Goal: Task Accomplishment & Management: Manage account settings

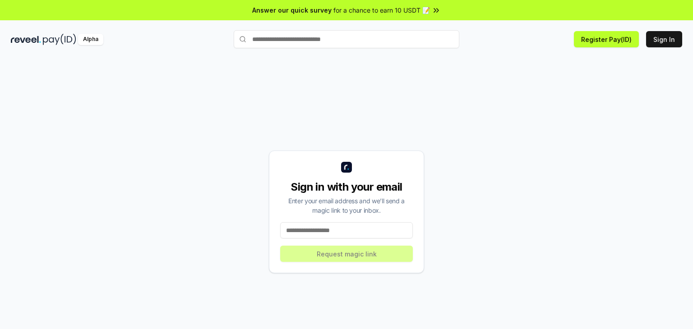
click at [361, 231] on input at bounding box center [346, 230] width 133 height 16
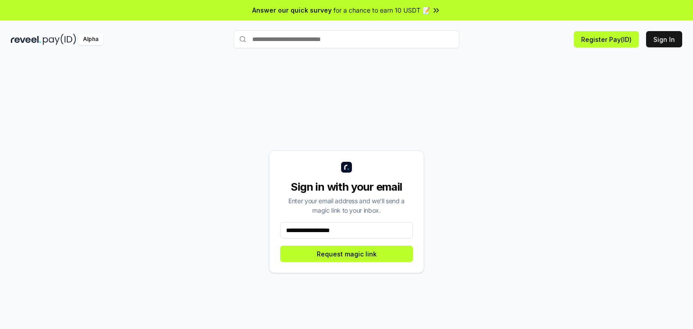
type input "**********"
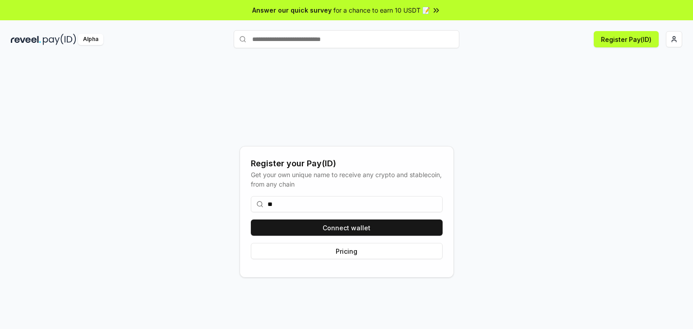
type input "*"
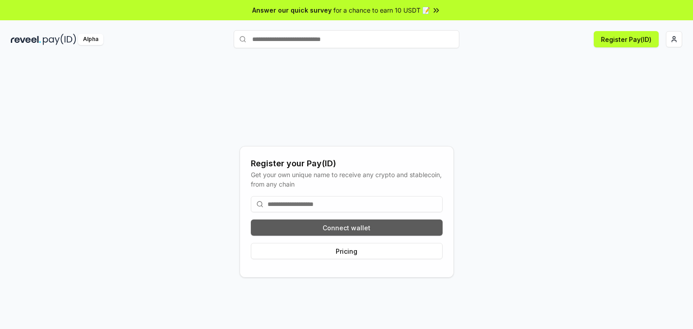
click at [383, 226] on button "Connect wallet" at bounding box center [347, 228] width 192 height 16
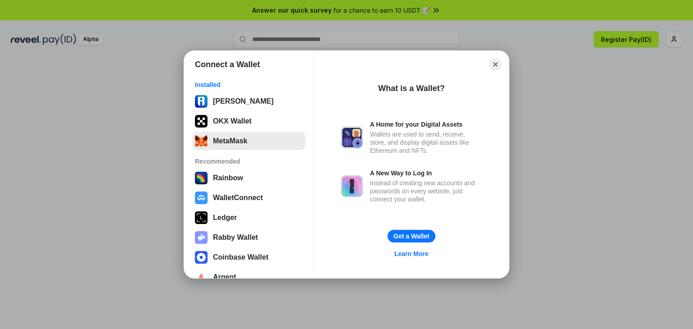
click at [250, 143] on button "MetaMask" at bounding box center [248, 141] width 113 height 18
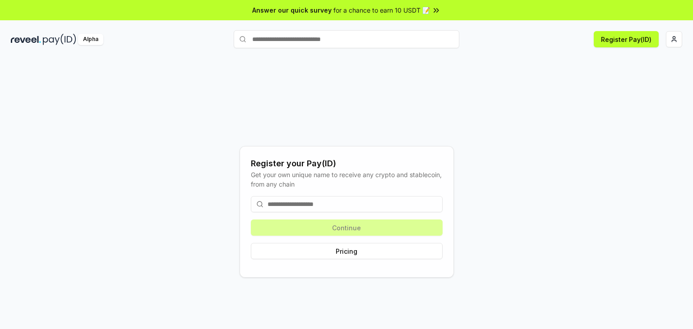
click at [338, 204] on input at bounding box center [347, 204] width 192 height 16
click at [354, 254] on button "Pricing" at bounding box center [347, 251] width 192 height 16
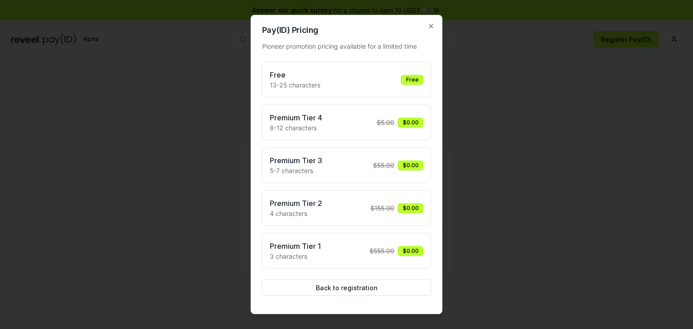
click at [412, 94] on div "Free 13-25 characters Free" at bounding box center [346, 80] width 169 height 36
click at [316, 121] on h3 "Premium Tier 4" at bounding box center [296, 117] width 52 height 11
click at [420, 28] on h2 "Pay(ID) Pricing" at bounding box center [346, 30] width 169 height 8
click at [431, 27] on icon "button" at bounding box center [431, 26] width 4 height 4
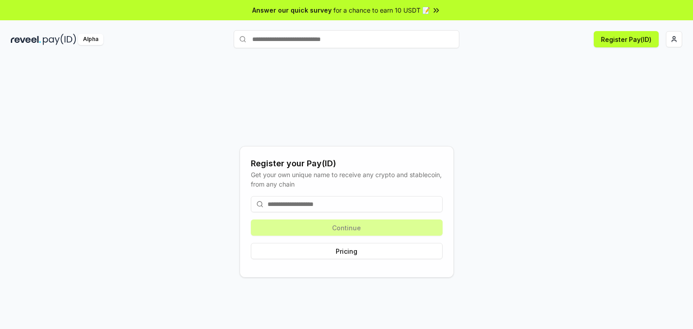
click at [327, 200] on input at bounding box center [347, 204] width 192 height 16
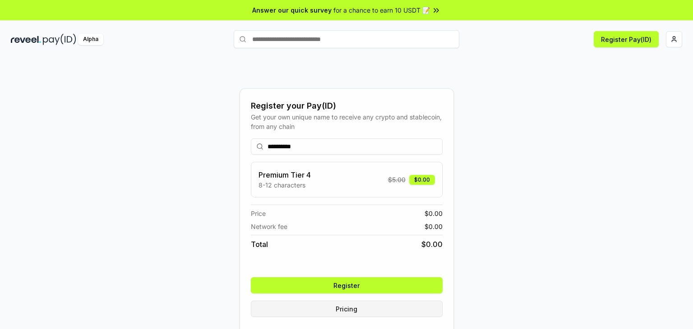
click at [389, 308] on button "Pricing" at bounding box center [347, 309] width 192 height 16
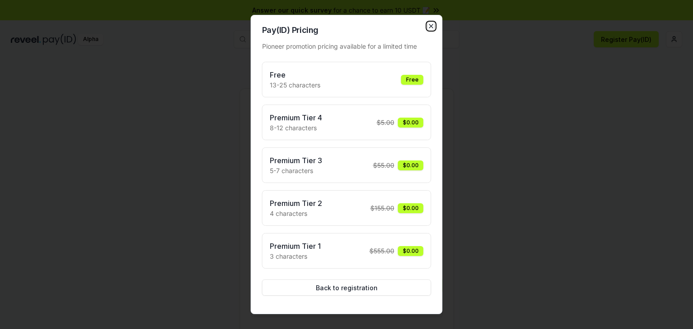
click at [431, 28] on icon "button" at bounding box center [431, 26] width 7 height 7
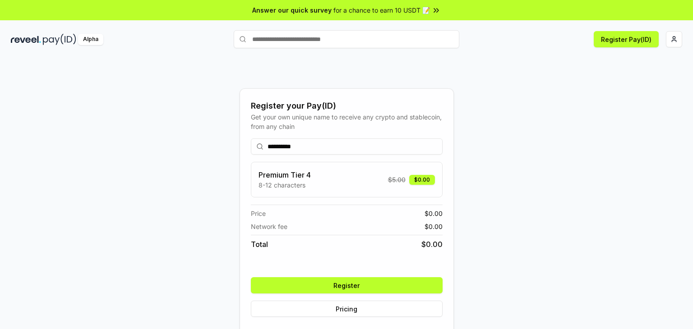
click at [351, 143] on input "**********" at bounding box center [347, 147] width 192 height 16
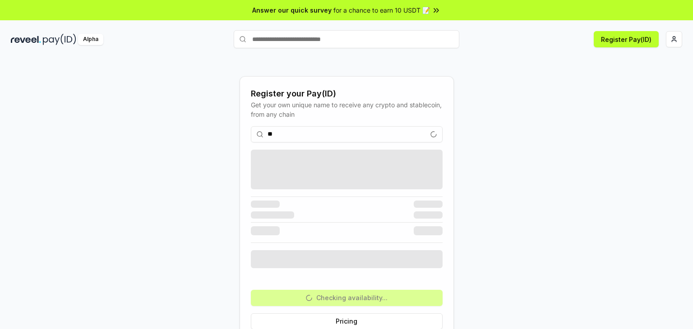
type input "*"
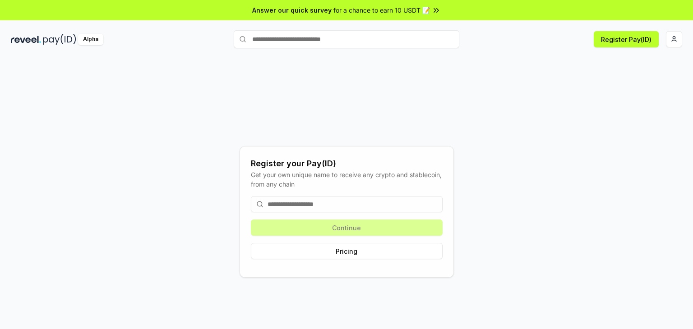
type input "*"
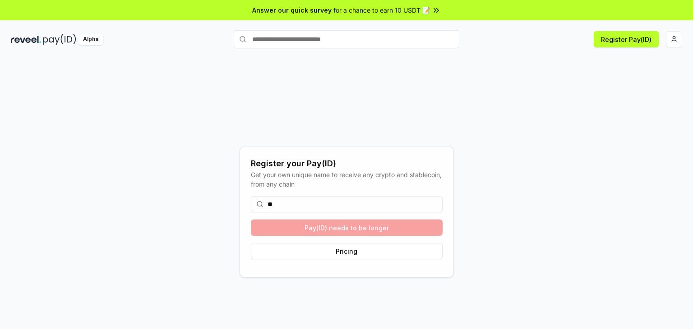
type input "*"
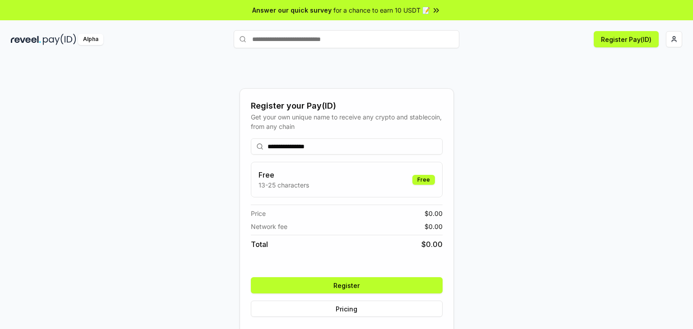
type input "**********"
click at [383, 282] on button "Register" at bounding box center [347, 285] width 192 height 16
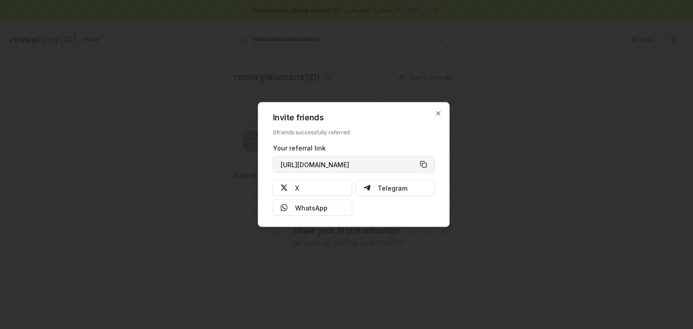
click at [428, 162] on button "[URL][DOMAIN_NAME]" at bounding box center [354, 165] width 162 height 16
click at [436, 111] on icon "button" at bounding box center [438, 113] width 7 height 7
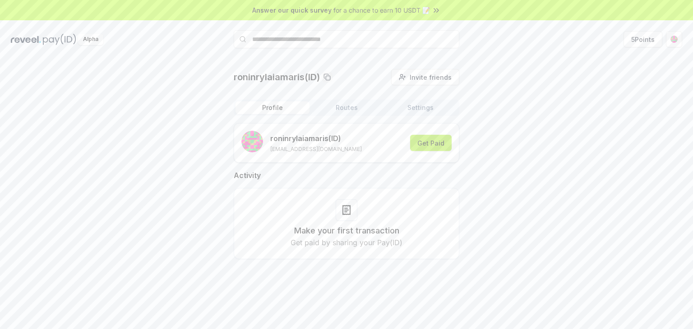
click at [435, 140] on button "Get Paid" at bounding box center [431, 143] width 42 height 16
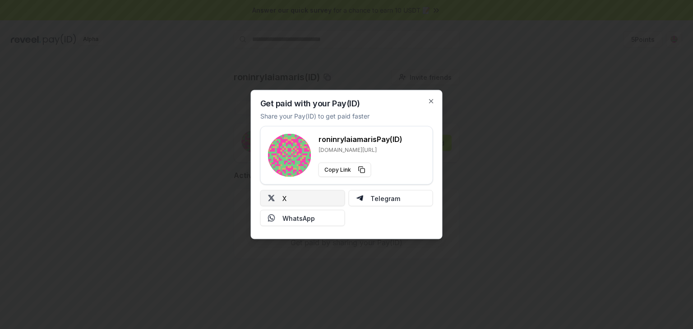
click at [314, 196] on button "X" at bounding box center [302, 198] width 85 height 16
click at [433, 100] on icon "button" at bounding box center [431, 102] width 4 height 4
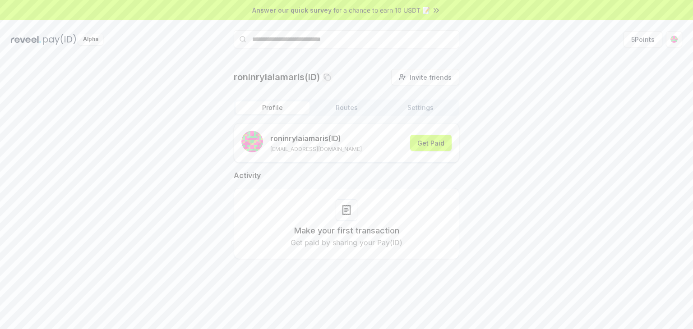
click at [387, 9] on span "for a chance to earn 10 USDT 📝" at bounding box center [381, 9] width 97 height 9
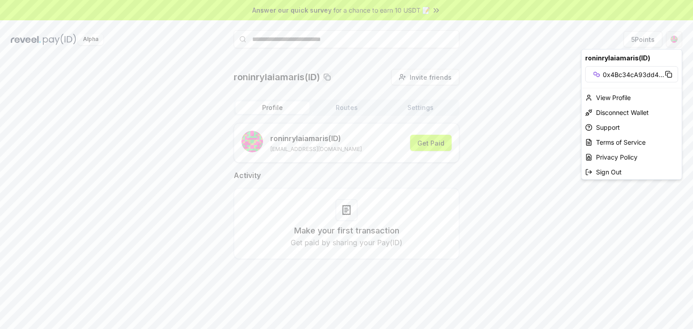
click at [674, 34] on html "Answer our quick survey for a chance to earn 10 USDT 📝 Alpha 5 Points roninryla…" at bounding box center [346, 164] width 693 height 329
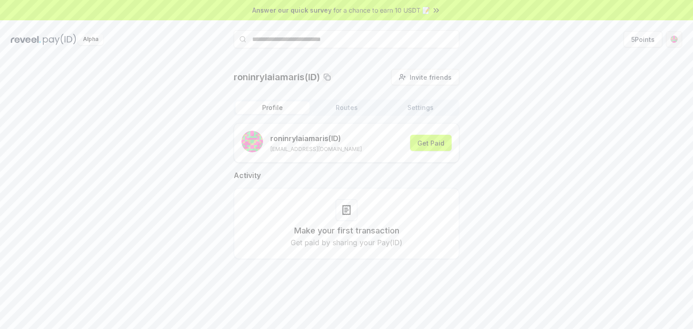
click at [674, 34] on html "Answer our quick survey for a chance to earn 10 USDT 📝 Alpha 5 Points roninryla…" at bounding box center [346, 164] width 693 height 329
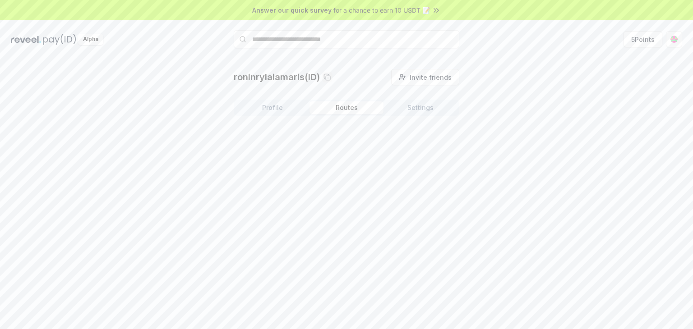
click at [346, 109] on button "Routes" at bounding box center [346, 108] width 74 height 13
click at [404, 101] on div "Profile Routes Settings" at bounding box center [347, 108] width 226 height 16
click at [342, 177] on div at bounding box center [347, 169] width 22 height 22
click at [417, 133] on button "Create Route" at bounding box center [431, 131] width 56 height 16
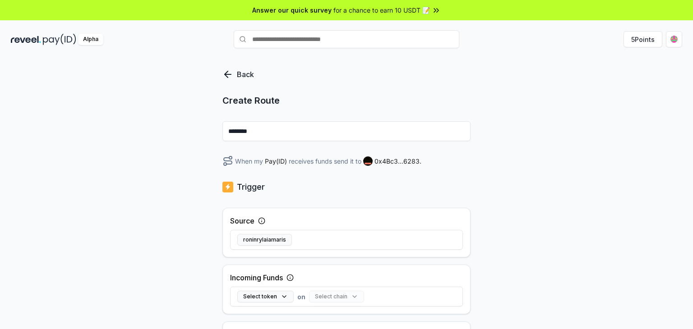
click at [450, 201] on div "Back Create Route ******** When my Pay(ID) receives funds send it to 0x4Bc3...6…" at bounding box center [346, 325] width 248 height 513
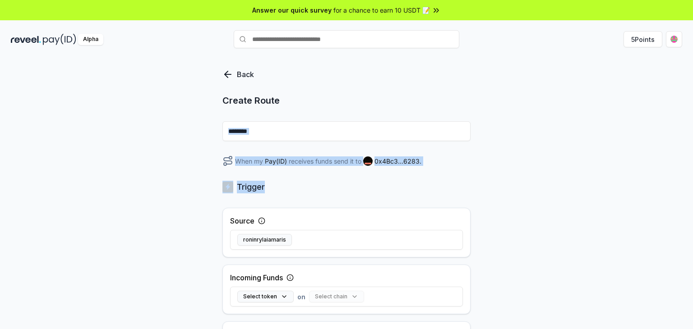
drag, startPoint x: 693, startPoint y: 148, endPoint x: 693, endPoint y: 175, distance: 26.2
click at [693, 175] on div "Back Create Route ******** When my Pay(ID) receives funds send it to 0x4Bc3...6…" at bounding box center [346, 203] width 693 height 304
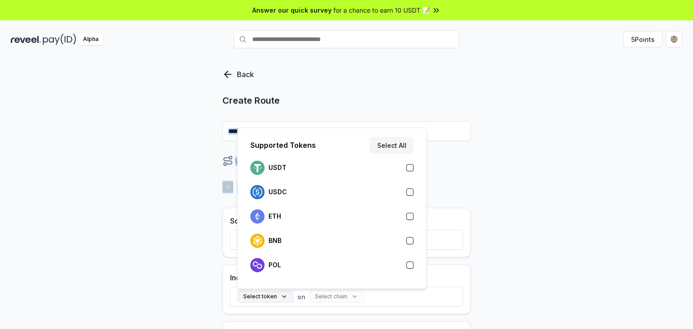
click at [284, 297] on button "Select token" at bounding box center [265, 297] width 56 height 12
click at [411, 167] on button "button" at bounding box center [409, 167] width 7 height 7
click at [633, 190] on div "Back Create Route ******** When my Pay(ID) receives USDT on send it to 0x4Bc3..…" at bounding box center [346, 203] width 693 height 304
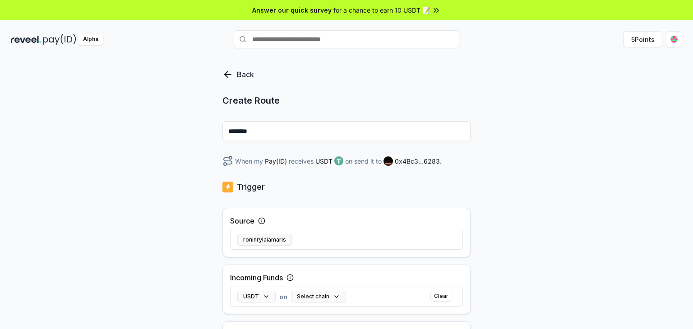
click at [243, 76] on p "Back" at bounding box center [245, 74] width 17 height 11
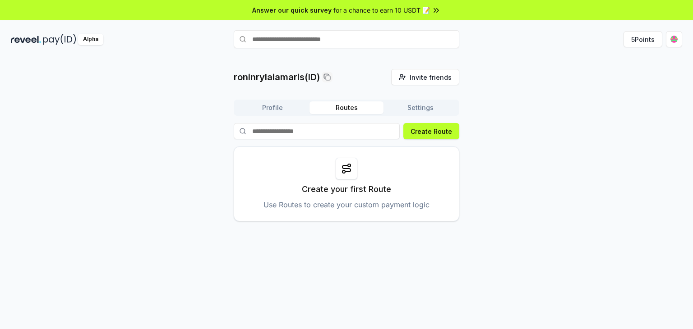
drag, startPoint x: 427, startPoint y: 98, endPoint x: 426, endPoint y: 102, distance: 4.6
click at [426, 102] on div "roninrylaiamaris(ID) Invite friends Invite Profile Routes Settings Create Route…" at bounding box center [347, 145] width 226 height 152
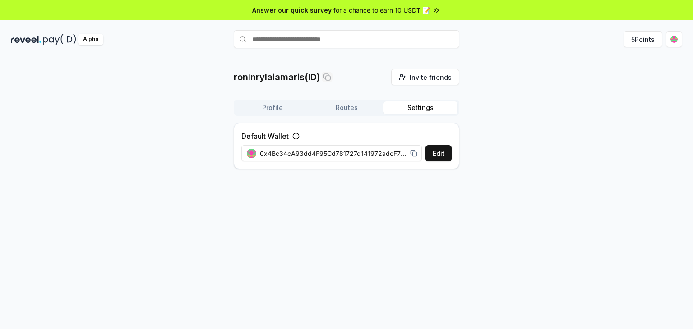
click at [426, 102] on button "Settings" at bounding box center [420, 108] width 74 height 13
click at [639, 35] on button "5 Points" at bounding box center [642, 39] width 39 height 16
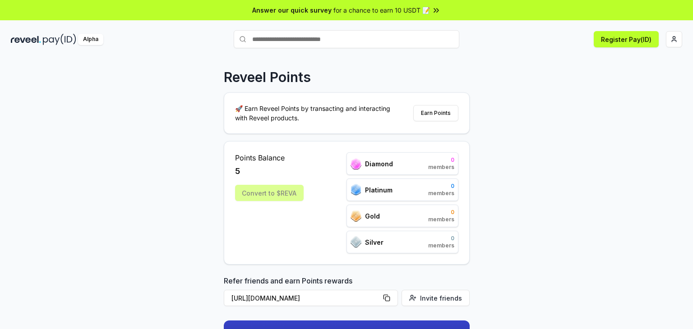
click at [544, 117] on div "Reveel Points 🚀 Earn Reveel Points by transacting and interacting with Reveel p…" at bounding box center [346, 203] width 693 height 304
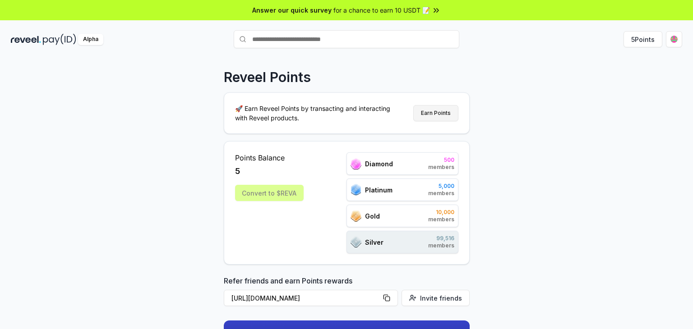
click at [446, 115] on button "Earn Points" at bounding box center [435, 113] width 45 height 16
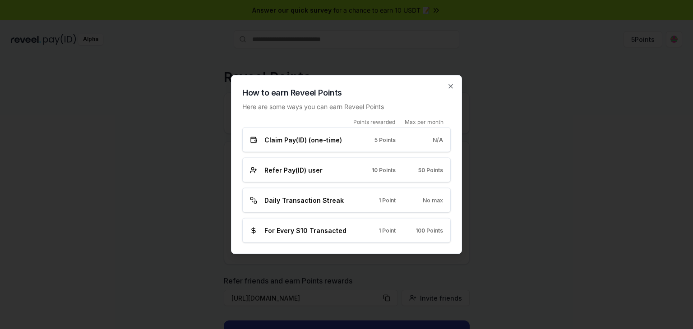
click at [353, 197] on div "Daily Transaction Streak 1 Point No max" at bounding box center [346, 200] width 193 height 9
click at [453, 89] on icon "button" at bounding box center [450, 86] width 7 height 7
